Goal: Check status: Check status

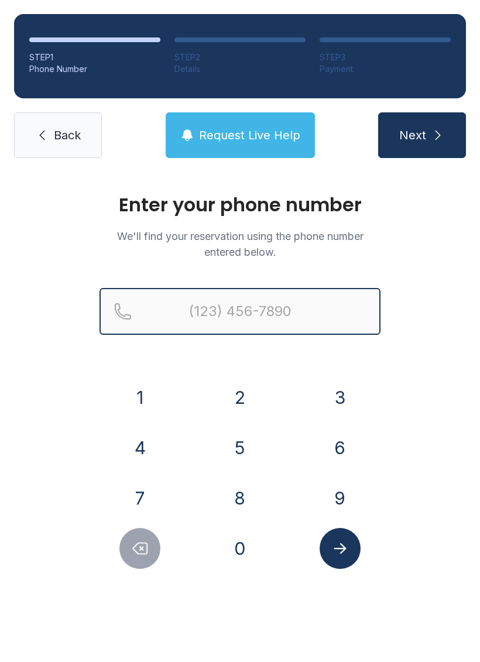
click at [201, 302] on input "Reservation phone number" at bounding box center [239, 311] width 281 height 47
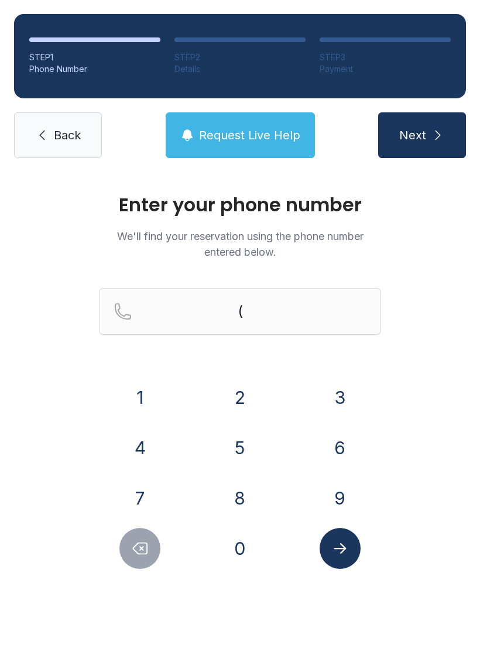
click at [340, 393] on button "3" at bounding box center [339, 397] width 41 height 41
click at [246, 396] on button "2" at bounding box center [239, 397] width 41 height 41
click at [143, 398] on button "1" at bounding box center [139, 397] width 41 height 41
click at [143, 448] on button "4" at bounding box center [139, 447] width 41 height 41
click at [242, 405] on button "2" at bounding box center [239, 397] width 41 height 41
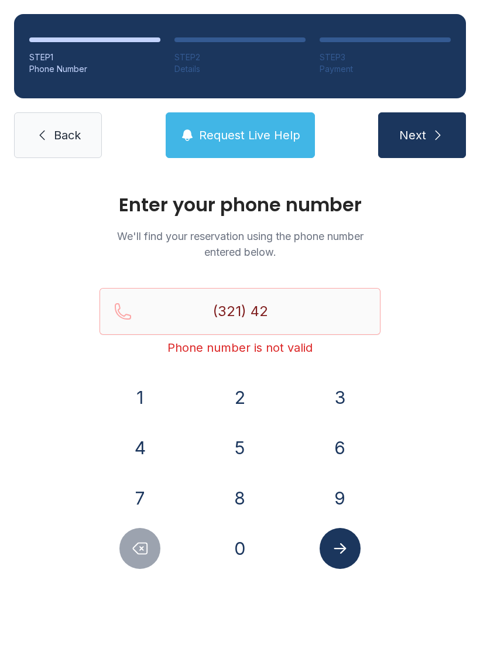
click at [145, 499] on button "7" at bounding box center [139, 497] width 41 height 41
click at [147, 494] on button "7" at bounding box center [139, 497] width 41 height 41
click at [142, 444] on button "4" at bounding box center [139, 447] width 41 height 41
click at [149, 494] on button "7" at bounding box center [139, 497] width 41 height 41
click at [148, 493] on button "7" at bounding box center [139, 497] width 41 height 41
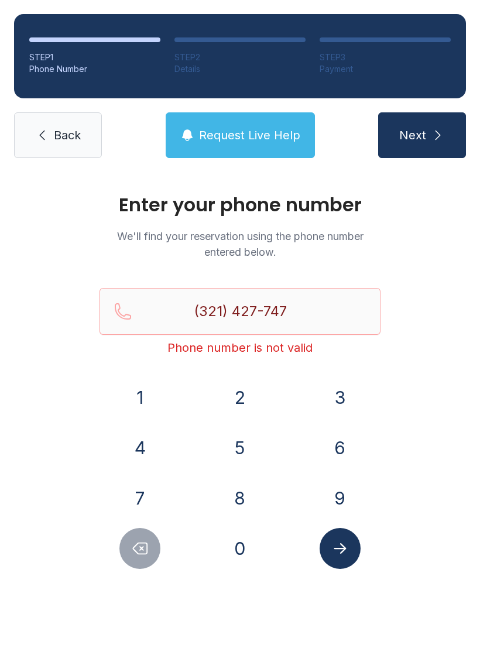
type input "[PHONE_NUMBER]"
click at [425, 143] on span "Next" at bounding box center [412, 135] width 27 height 16
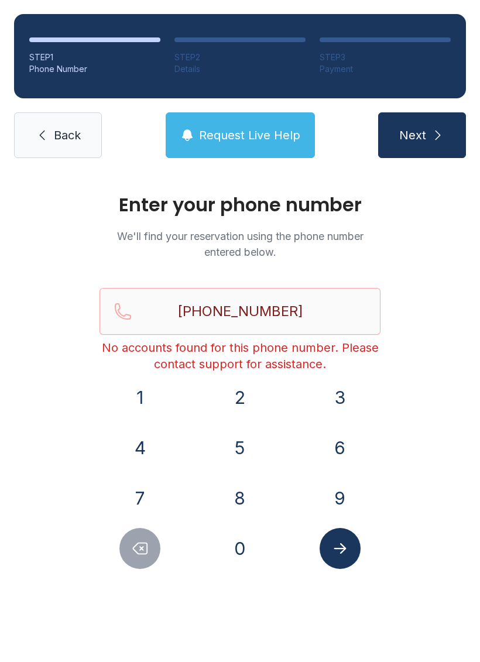
click at [415, 134] on span "Next" at bounding box center [412, 135] width 27 height 16
click at [284, 135] on span "Request Live Help" at bounding box center [249, 135] width 101 height 16
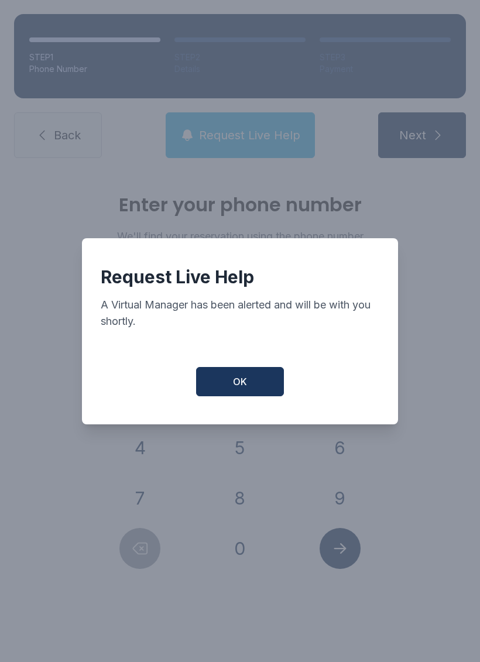
click at [246, 396] on button "OK" at bounding box center [240, 381] width 88 height 29
